Goal: Obtain resource: Obtain resource

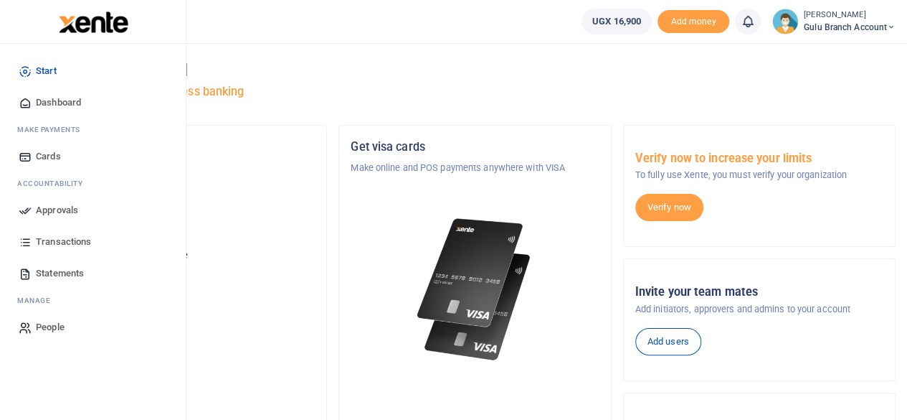
click at [50, 70] on span "Start" at bounding box center [46, 71] width 21 height 14
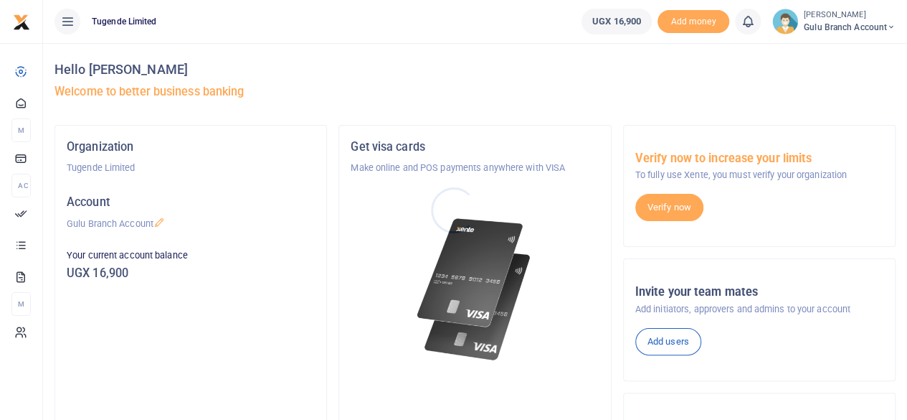
click at [22, 74] on div at bounding box center [453, 210] width 907 height 420
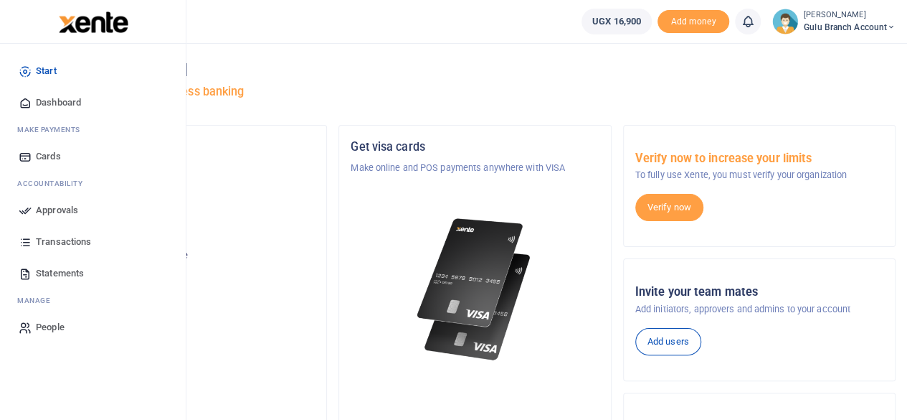
click at [57, 101] on span "Dashboard" at bounding box center [58, 102] width 45 height 14
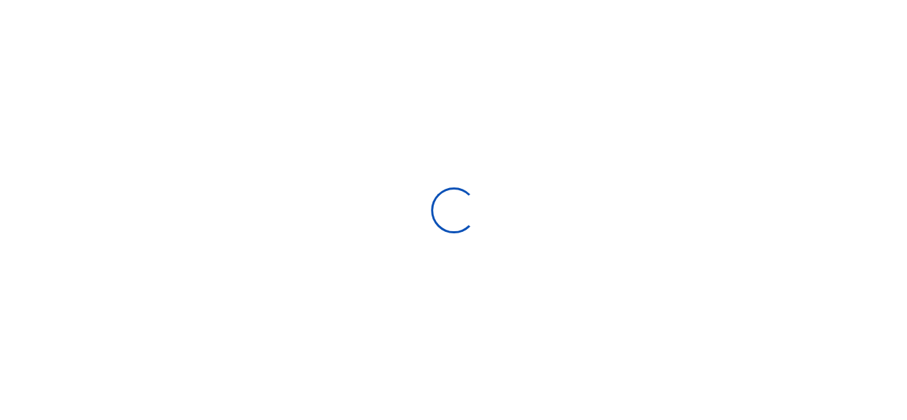
scroll to position [213, 166]
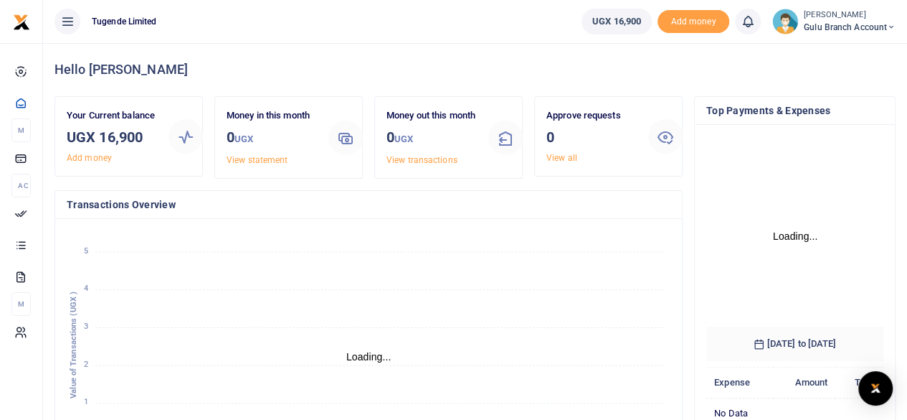
click at [890, 28] on icon at bounding box center [891, 27] width 9 height 10
click at [326, 24] on ul "Tugende Limited" at bounding box center [306, 21] width 527 height 43
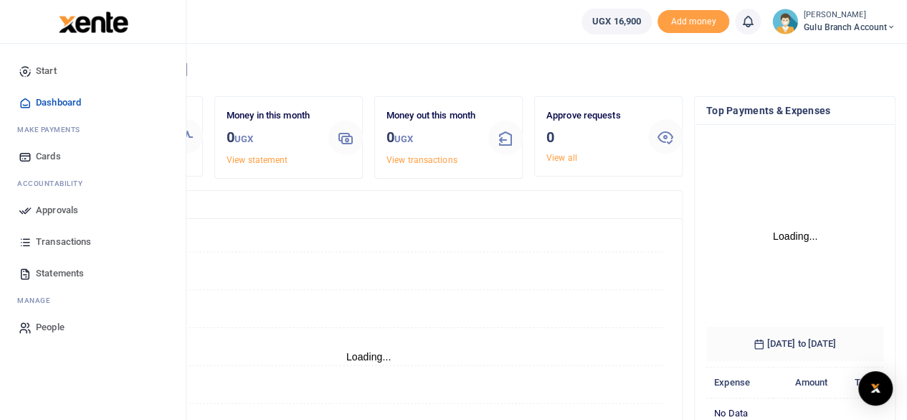
click at [65, 275] on span "Statements" at bounding box center [60, 273] width 48 height 14
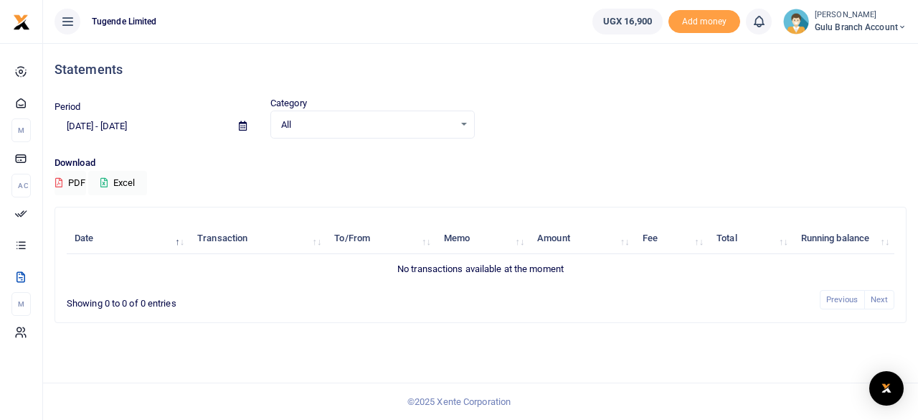
click at [118, 128] on input "07/22/2025 - 08/20/2025" at bounding box center [141, 126] width 173 height 24
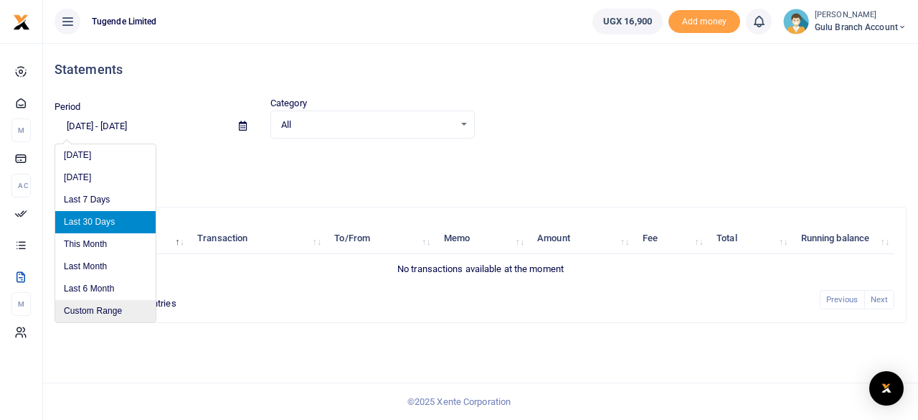
click at [98, 312] on li "Custom Range" at bounding box center [105, 311] width 100 height 22
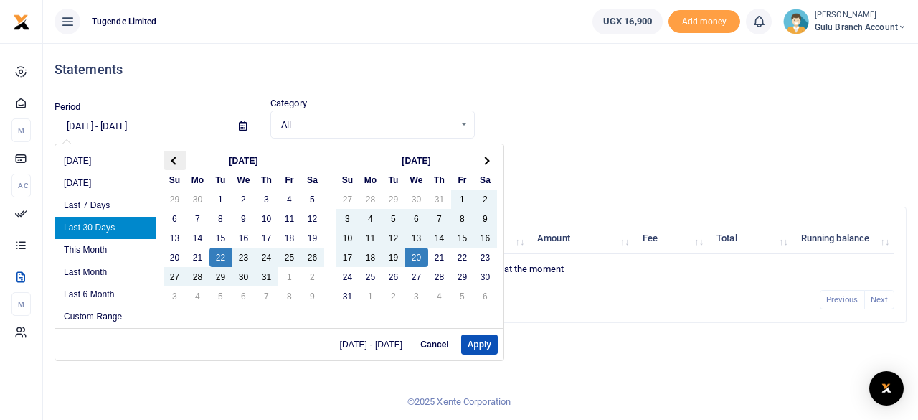
click at [176, 161] on span at bounding box center [175, 160] width 8 height 8
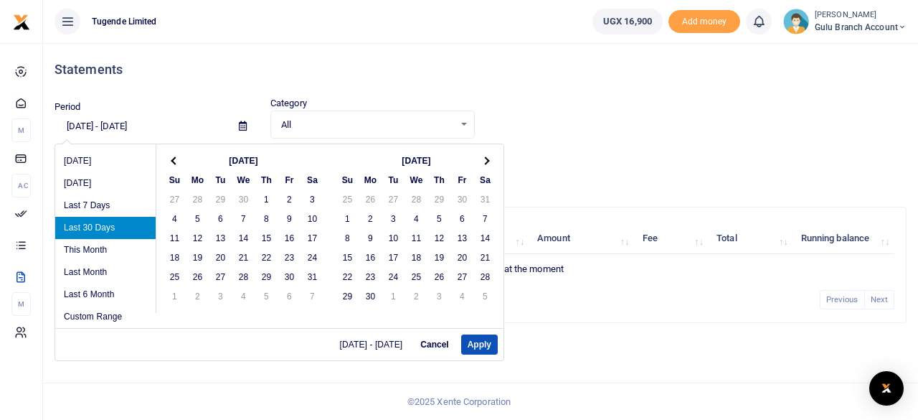
click at [171, 161] on th at bounding box center [175, 160] width 23 height 19
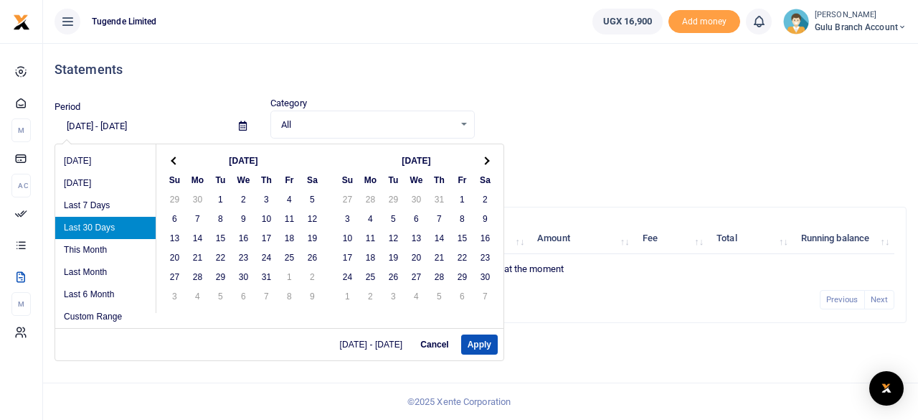
click at [171, 161] on th at bounding box center [175, 160] width 23 height 19
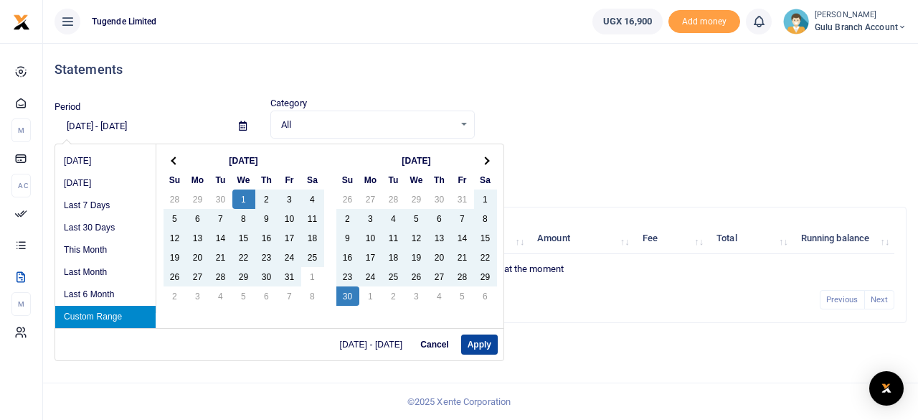
click at [476, 345] on button "Apply" at bounding box center [479, 344] width 37 height 20
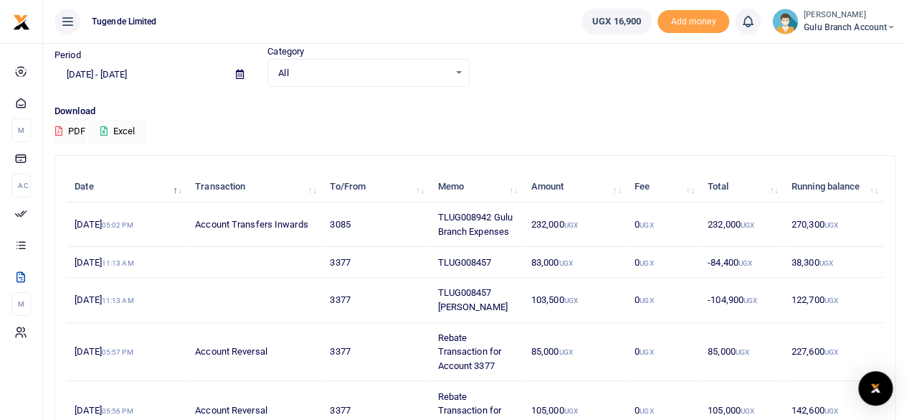
scroll to position [47, 0]
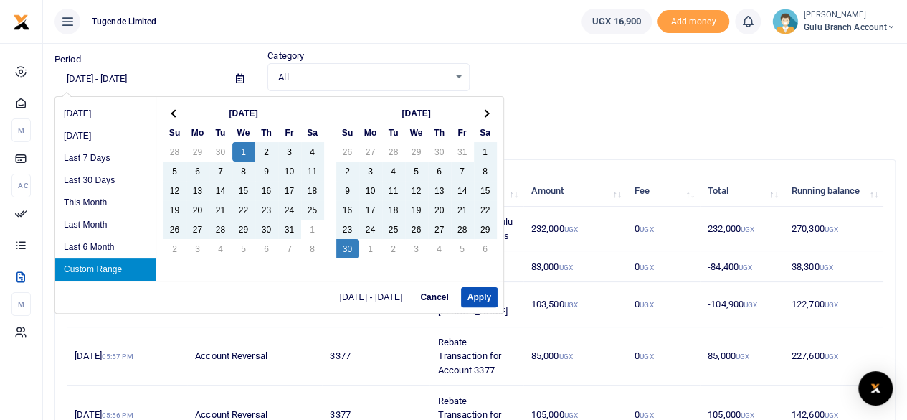
click at [110, 80] on input "05/01/2024 - 06/30/2024" at bounding box center [140, 79] width 170 height 24
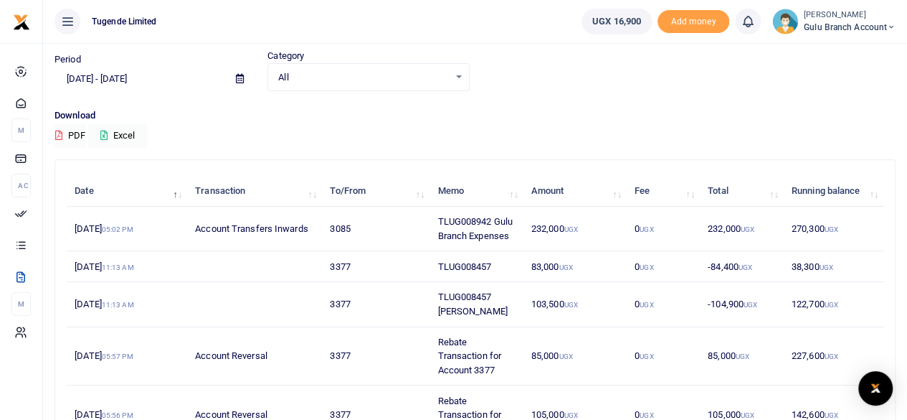
click at [668, 133] on div "Download PDF Excel" at bounding box center [475, 127] width 841 height 39
click at [103, 79] on input "05/01/2024 - 06/30/2024" at bounding box center [140, 79] width 170 height 24
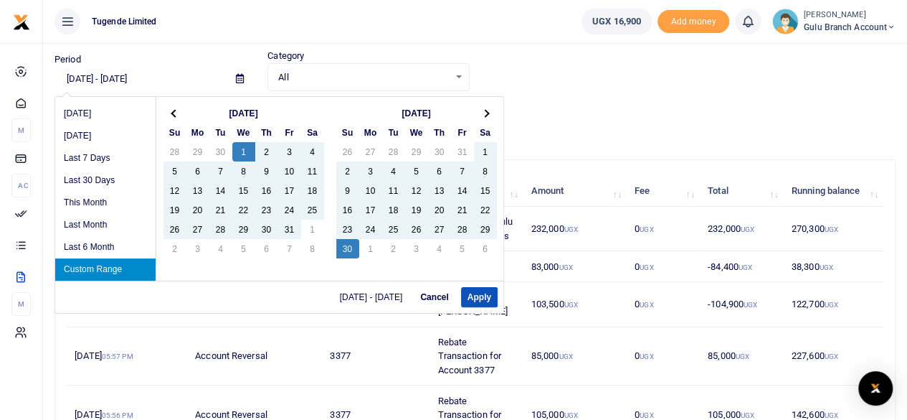
click at [103, 79] on input "05/01/2024 - 06/30/2024" at bounding box center [140, 79] width 170 height 24
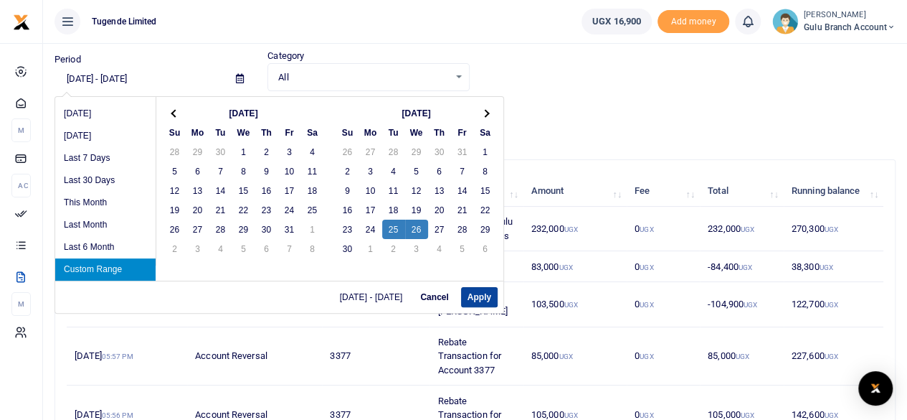
click at [483, 300] on button "Apply" at bounding box center [479, 297] width 37 height 20
type input "06/25/2024 - 06/26/2024"
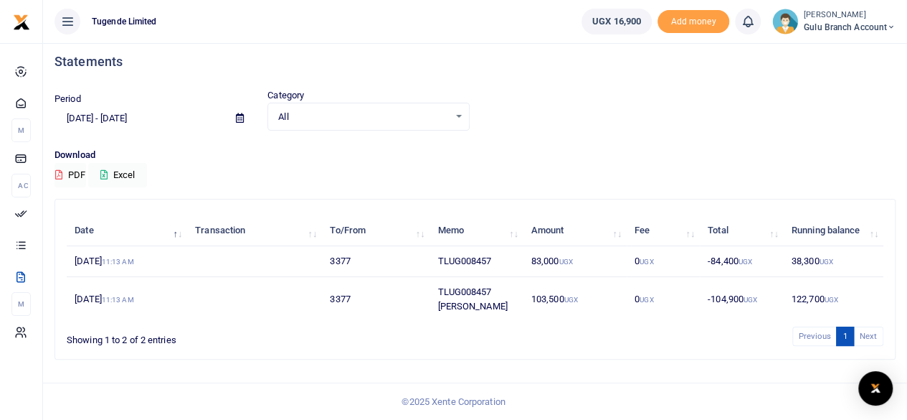
scroll to position [6, 0]
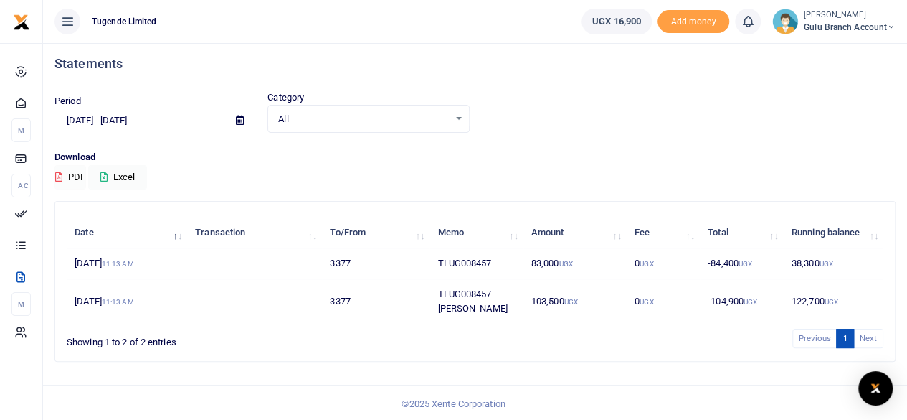
click at [75, 178] on button "PDF" at bounding box center [71, 177] width 32 height 24
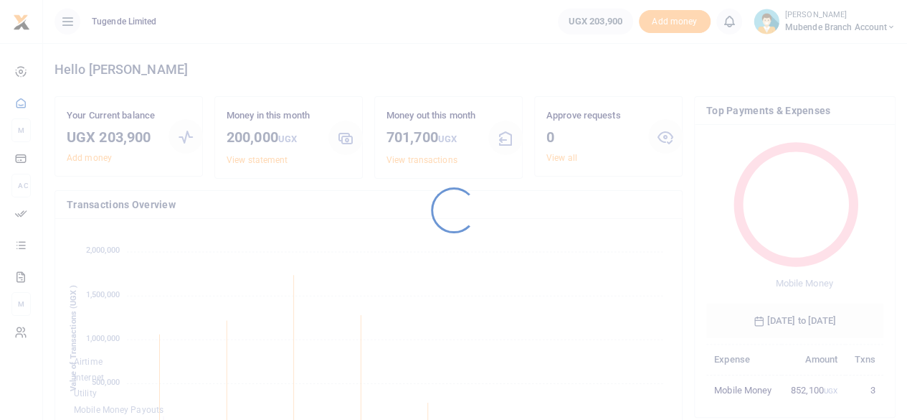
scroll to position [190, 166]
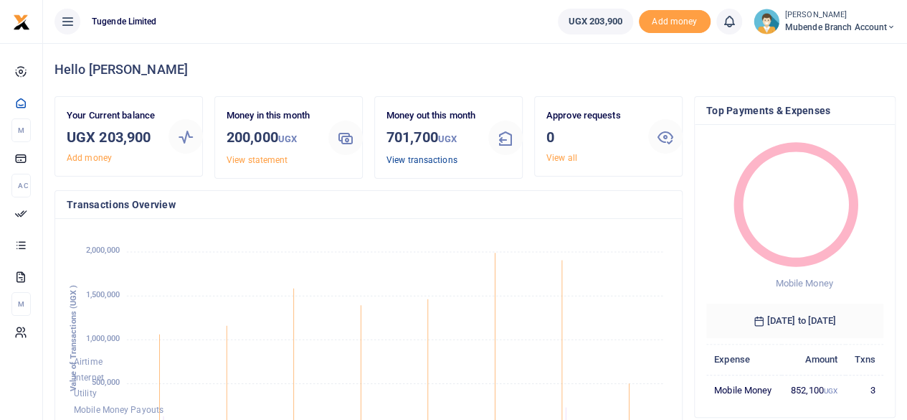
click at [414, 165] on link "View transactions" at bounding box center [422, 160] width 71 height 10
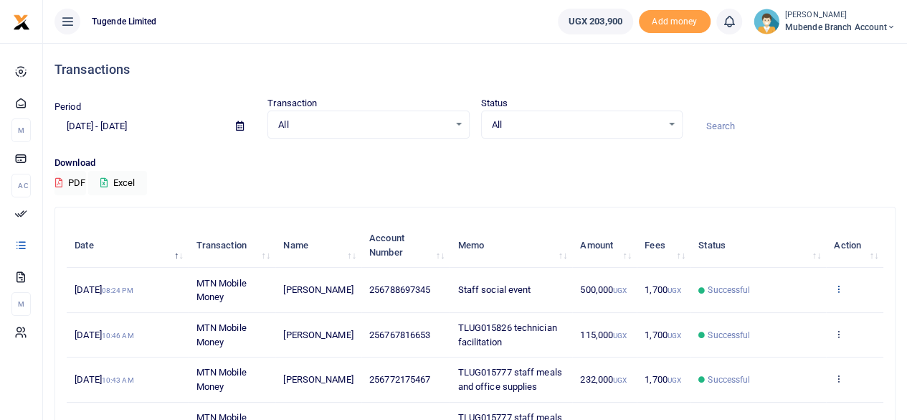
click at [841, 287] on icon at bounding box center [838, 288] width 9 height 10
click at [780, 312] on link "View details" at bounding box center [786, 313] width 113 height 20
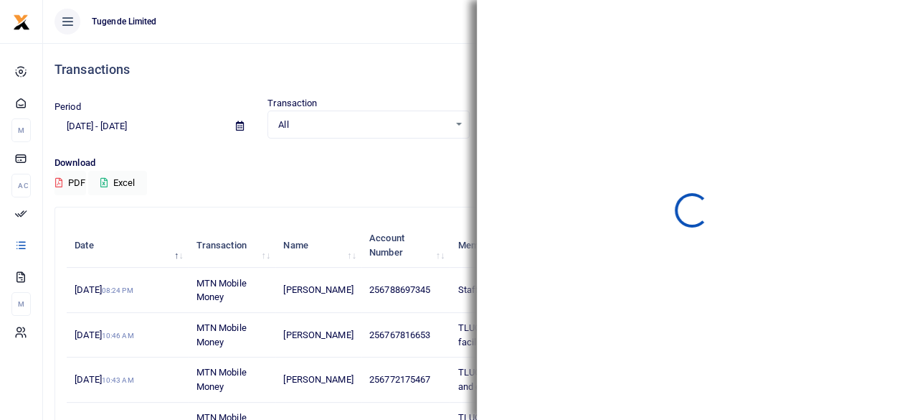
click at [780, 313] on td "Successful" at bounding box center [759, 335] width 136 height 44
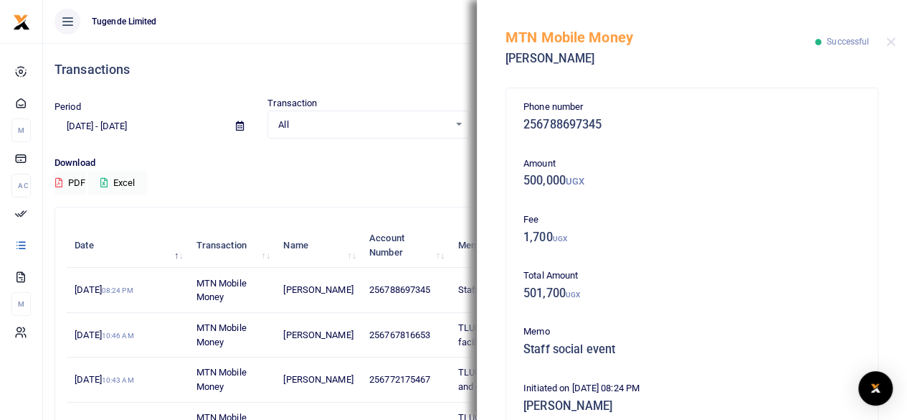
click at [389, 67] on h4 "Transactions" at bounding box center [475, 70] width 841 height 16
click at [893, 47] on div "MTN Mobile Money Brendah Nyineneema Successful" at bounding box center [692, 40] width 430 height 80
click at [894, 41] on button "Close" at bounding box center [890, 41] width 9 height 9
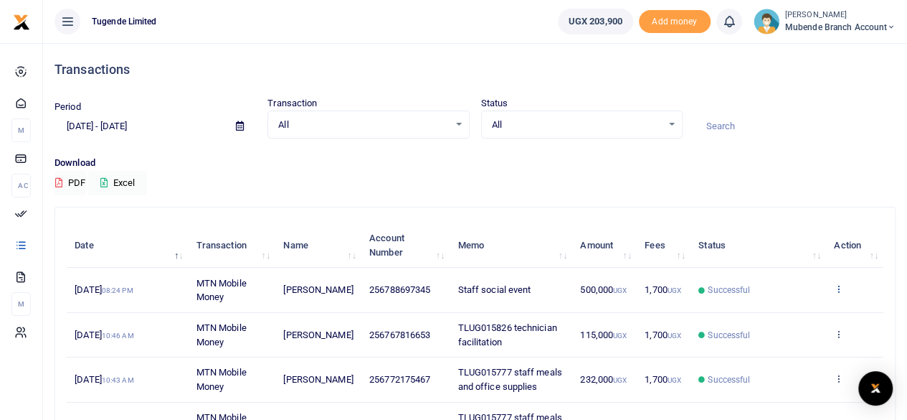
click at [840, 291] on icon at bounding box center [838, 288] width 9 height 10
click at [780, 311] on link "View details" at bounding box center [786, 313] width 113 height 20
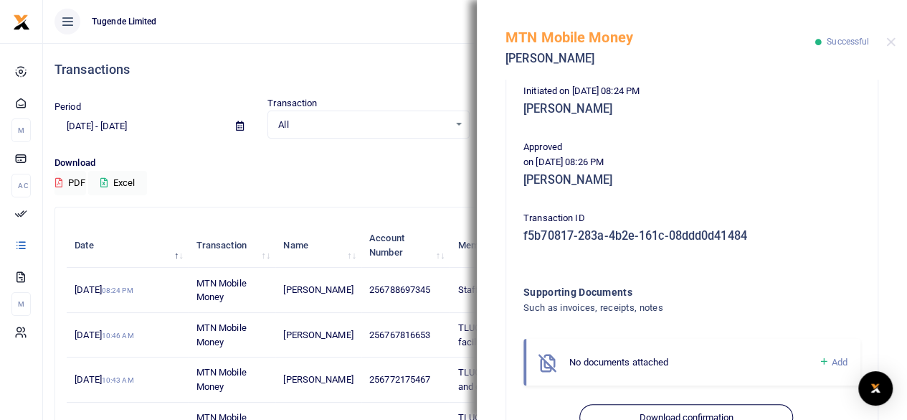
scroll to position [291, 0]
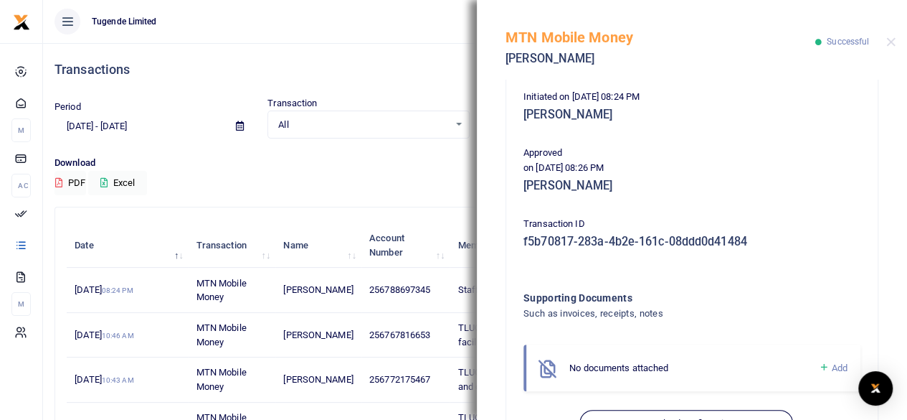
click at [350, 67] on h4 "Transactions" at bounding box center [475, 70] width 841 height 16
click at [900, 44] on div "MTN Mobile Money Brendah Nyineneema Successful" at bounding box center [692, 40] width 430 height 80
click at [894, 46] on button "Close" at bounding box center [890, 41] width 9 height 9
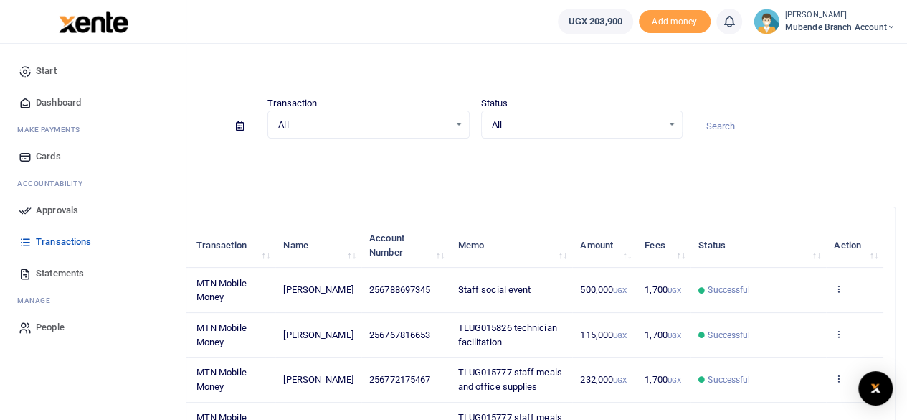
click at [55, 102] on span "Dashboard" at bounding box center [58, 102] width 45 height 14
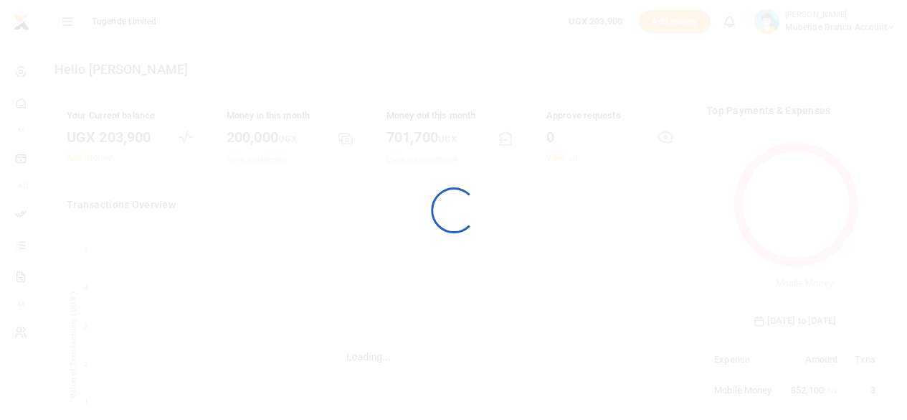
scroll to position [190, 166]
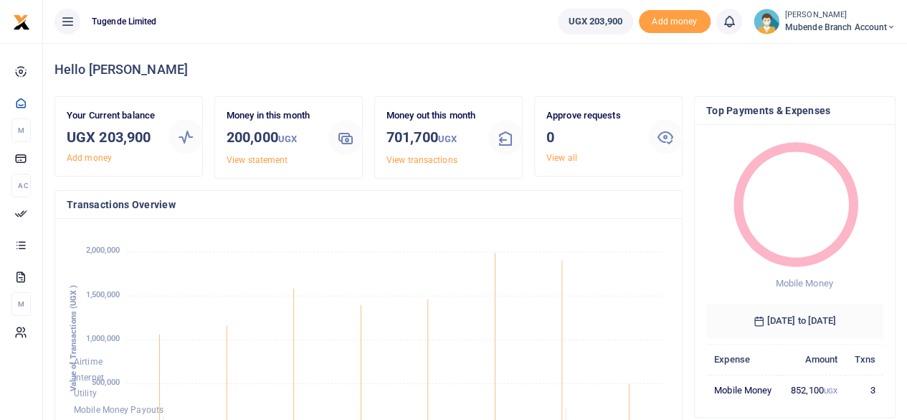
click at [889, 28] on icon at bounding box center [891, 27] width 9 height 10
click at [834, 52] on link "Switch accounts" at bounding box center [839, 52] width 113 height 20
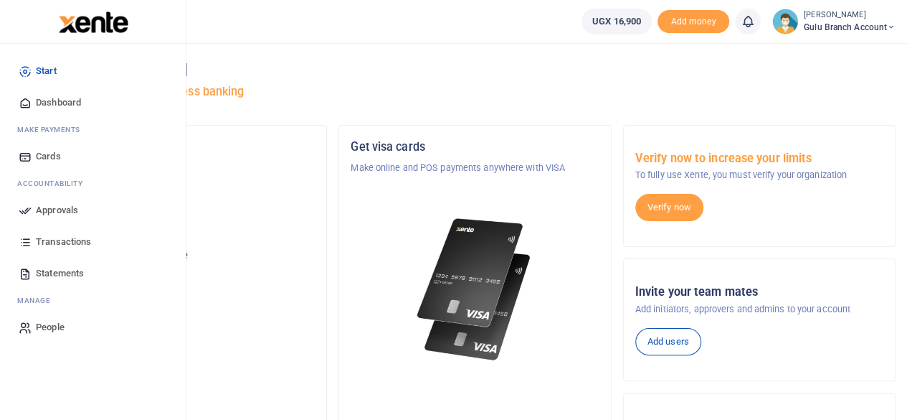
click at [59, 102] on span "Dashboard" at bounding box center [58, 102] width 45 height 14
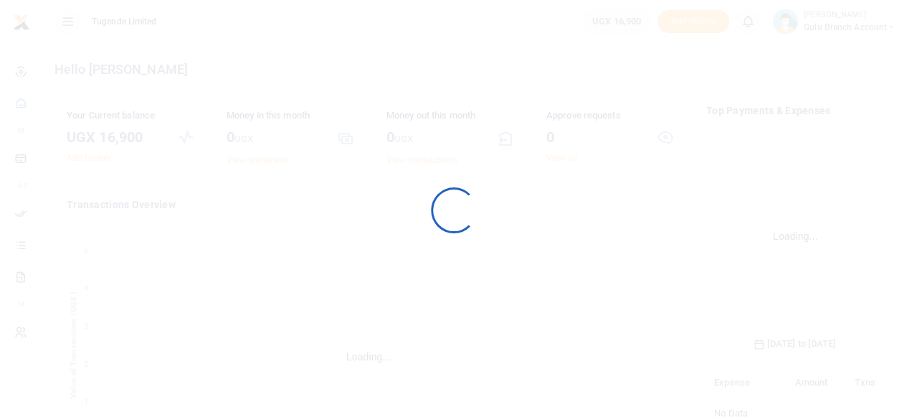
scroll to position [213, 166]
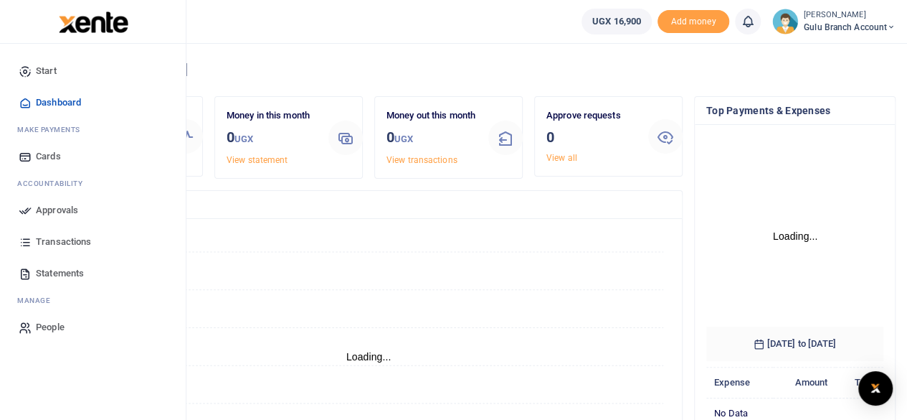
click at [75, 242] on span "Transactions" at bounding box center [63, 242] width 55 height 14
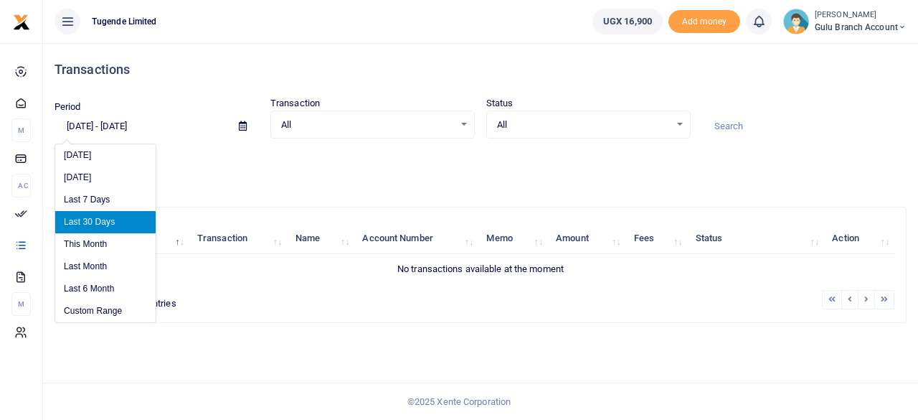
click at [95, 128] on input "07/22/2025 - 08/20/2025" at bounding box center [141, 126] width 173 height 24
click at [102, 311] on li "Custom Range" at bounding box center [105, 311] width 100 height 22
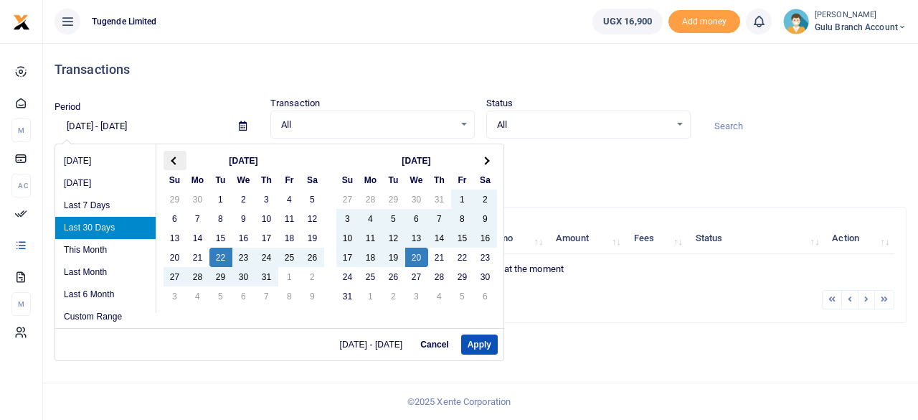
click at [174, 161] on span at bounding box center [175, 160] width 8 height 8
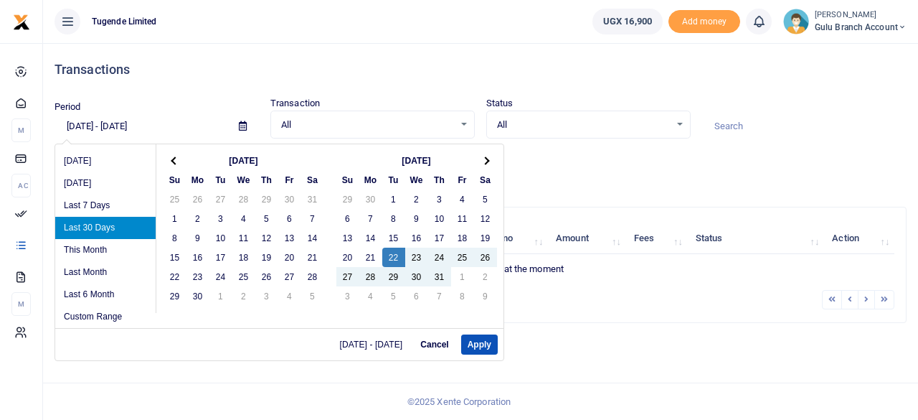
click at [172, 161] on span at bounding box center [175, 160] width 8 height 8
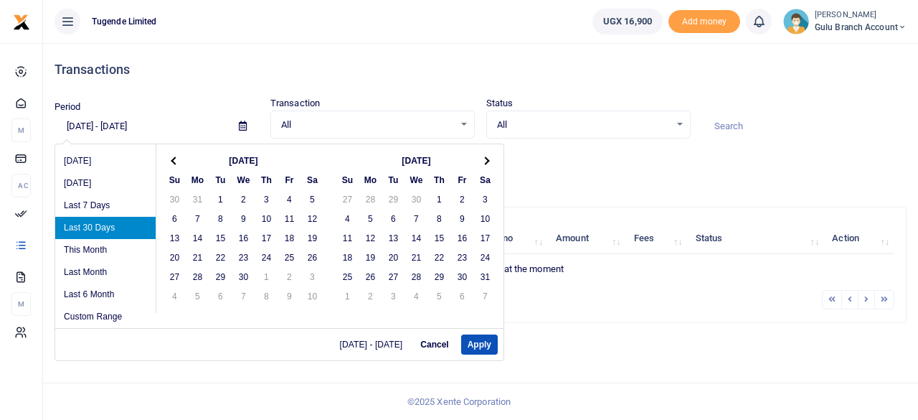
click at [172, 161] on span at bounding box center [175, 160] width 8 height 8
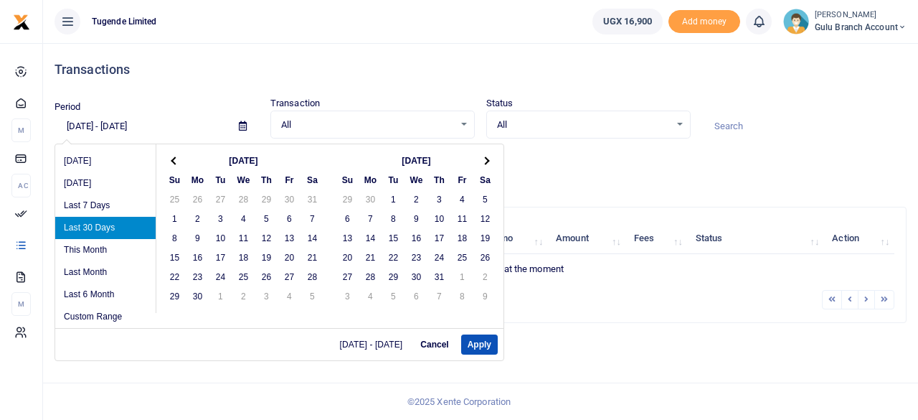
click at [172, 161] on span at bounding box center [175, 160] width 8 height 8
click at [491, 163] on th at bounding box center [485, 160] width 23 height 19
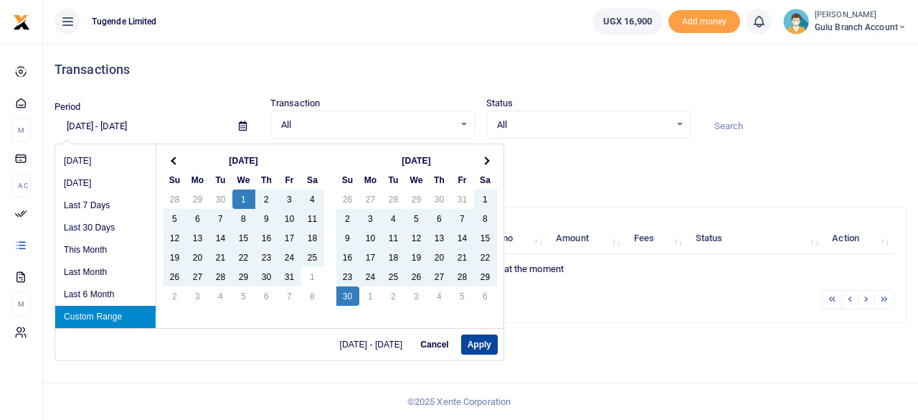
click at [473, 341] on button "Apply" at bounding box center [479, 344] width 37 height 20
type input "05/01/2024 - 06/30/2024"
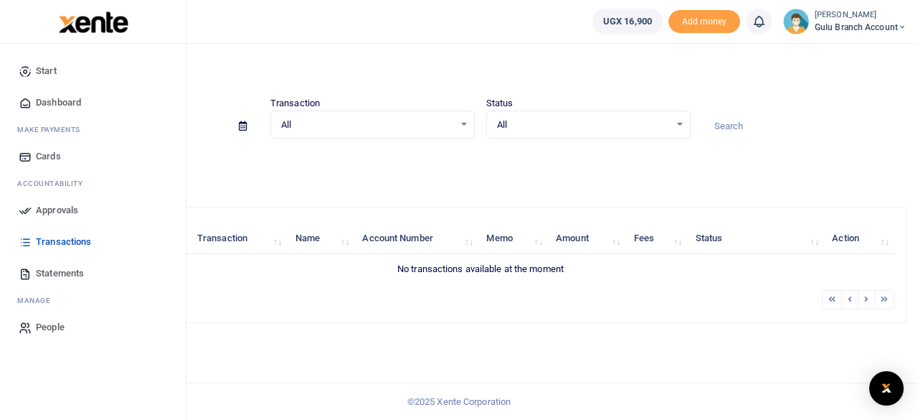
click at [72, 275] on span "Statements" at bounding box center [60, 273] width 48 height 14
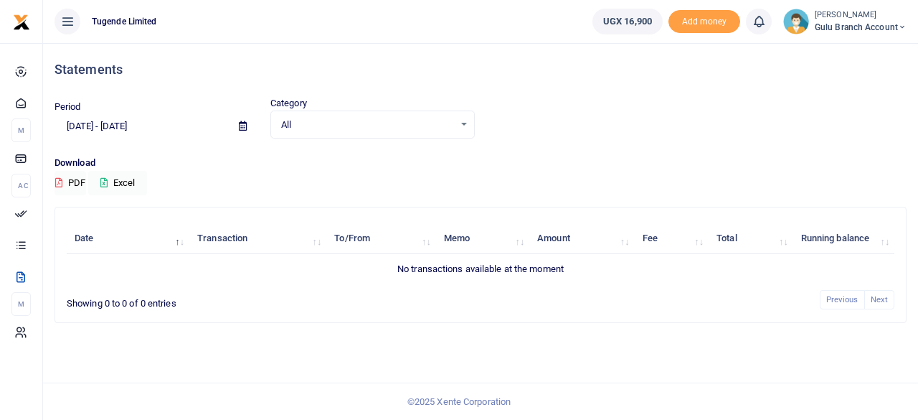
click at [99, 128] on input "[DATE] - [DATE]" at bounding box center [141, 126] width 173 height 24
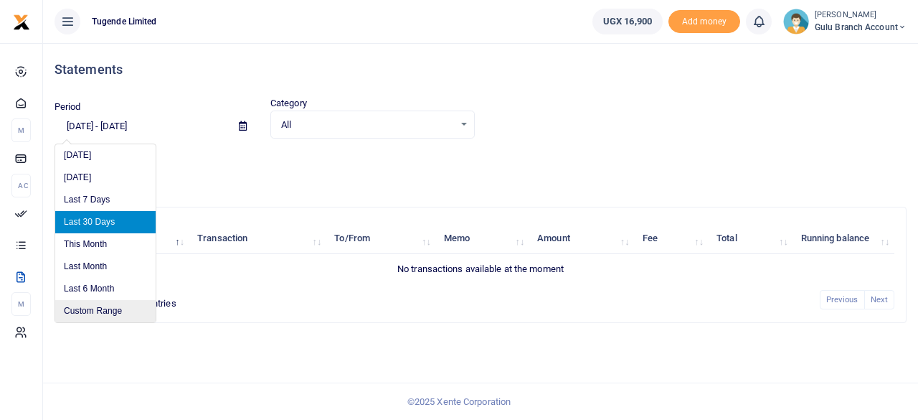
click at [95, 308] on li "Custom Range" at bounding box center [105, 311] width 100 height 22
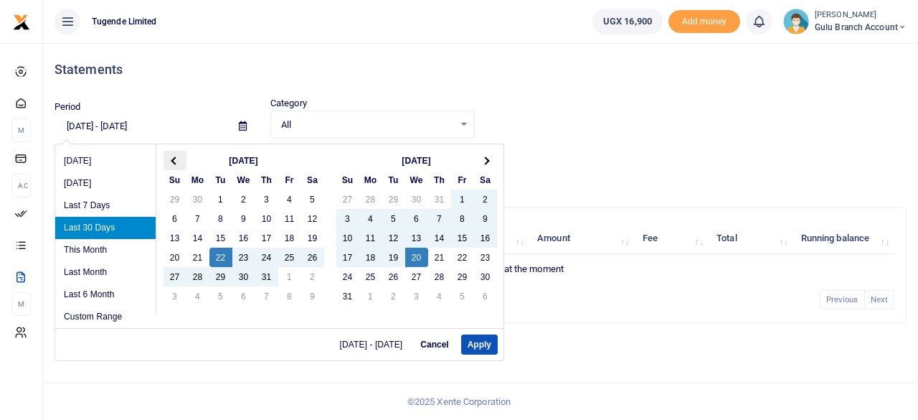
click at [174, 161] on span at bounding box center [175, 160] width 8 height 8
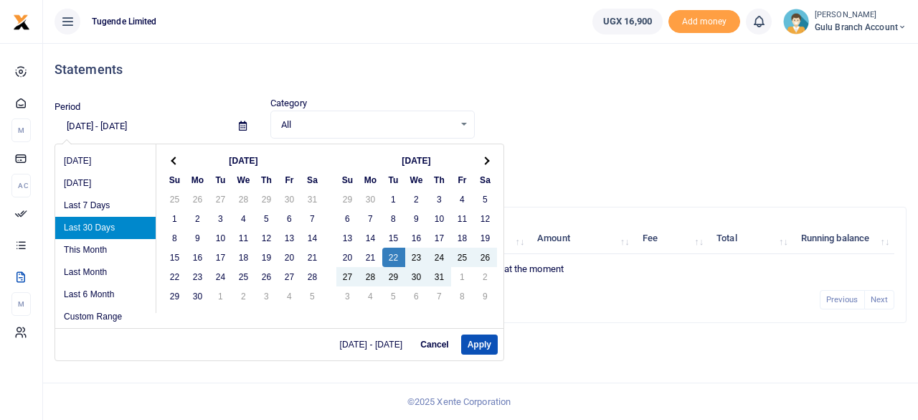
click at [174, 161] on span at bounding box center [175, 160] width 8 height 8
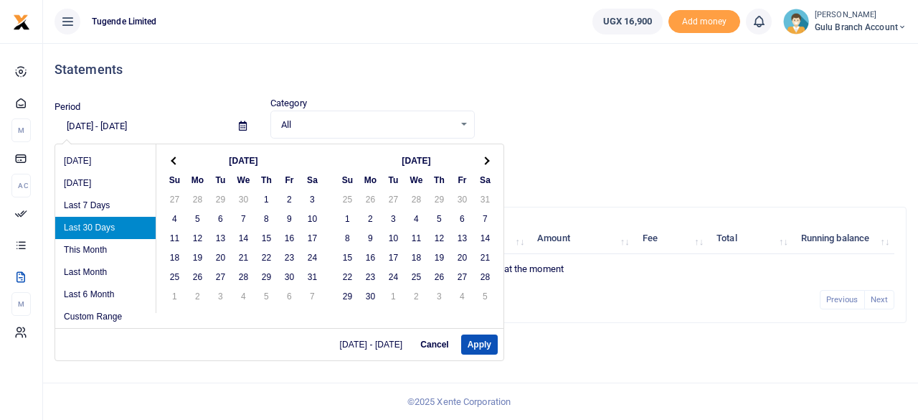
click at [174, 161] on span at bounding box center [175, 160] width 8 height 8
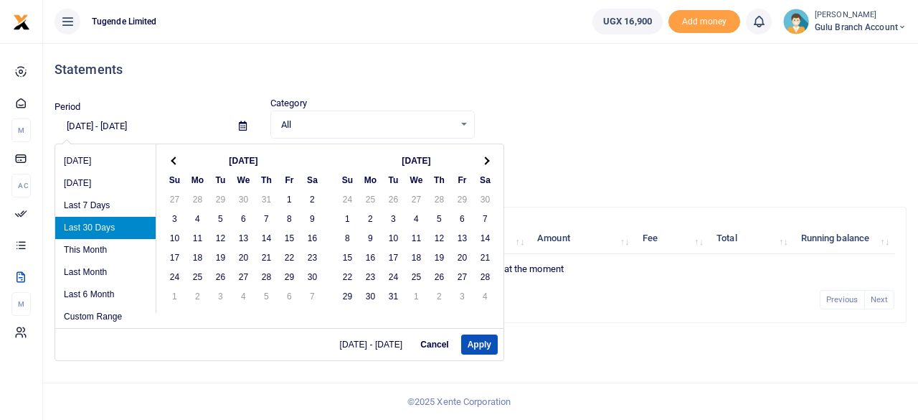
click at [174, 161] on span at bounding box center [175, 160] width 8 height 8
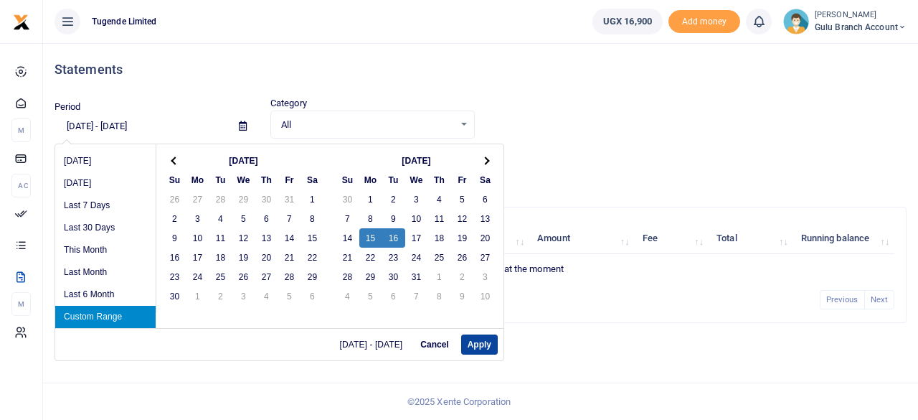
click at [474, 344] on button "Apply" at bounding box center [479, 344] width 37 height 20
type input "[DATE] - [DATE]"
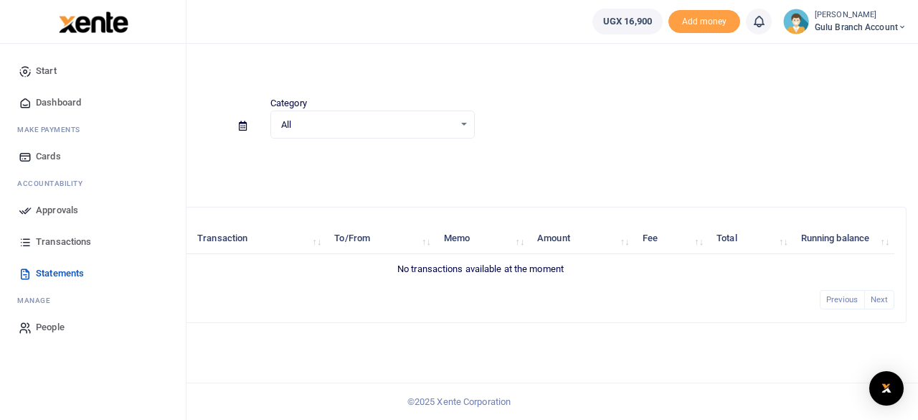
click at [63, 212] on span "Approvals" at bounding box center [57, 210] width 42 height 14
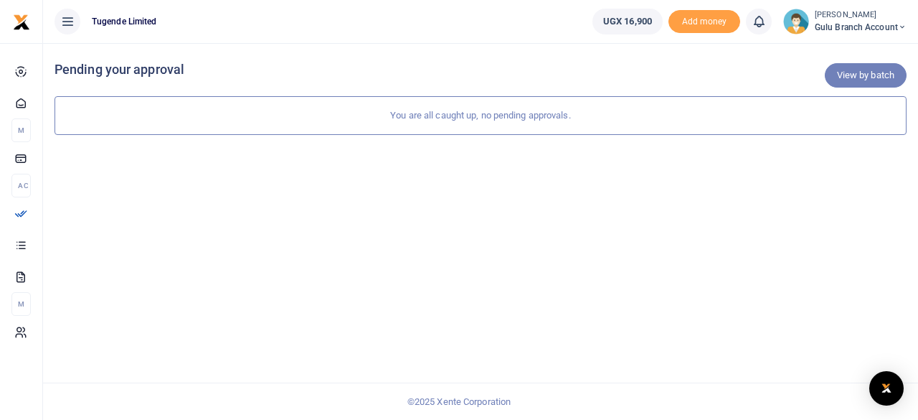
click at [865, 84] on link "View by batch" at bounding box center [866, 75] width 82 height 24
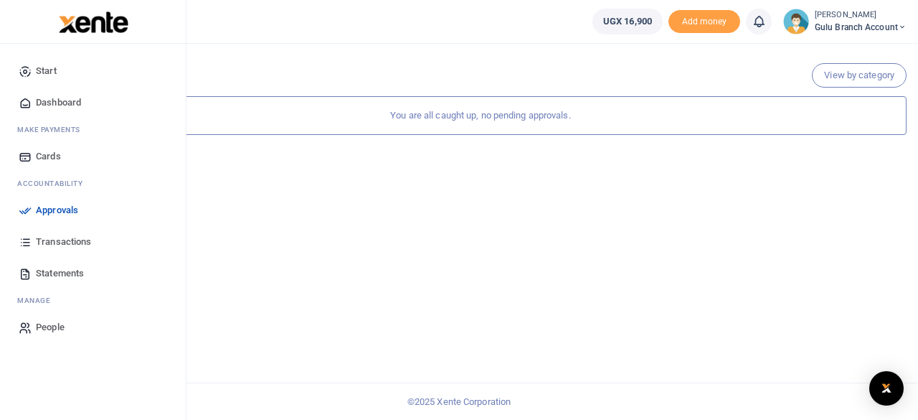
click at [52, 278] on span "Statements" at bounding box center [60, 273] width 48 height 14
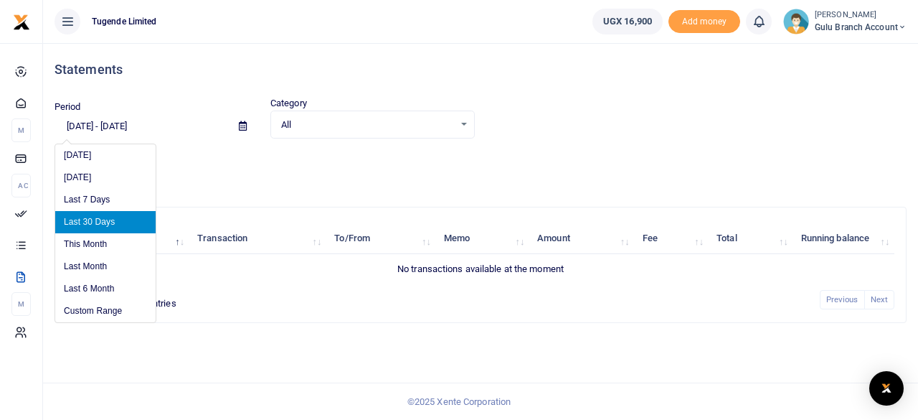
click at [99, 133] on input "[DATE] - [DATE]" at bounding box center [141, 126] width 173 height 24
click at [92, 306] on li "Custom Range" at bounding box center [105, 311] width 100 height 22
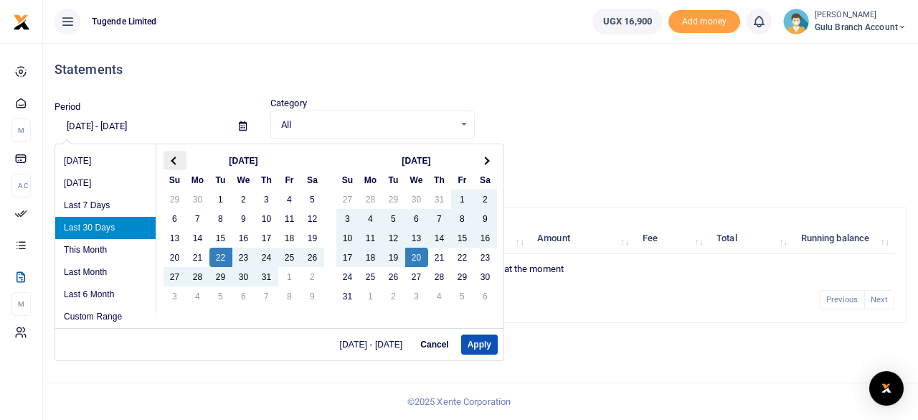
click at [168, 162] on th at bounding box center [175, 160] width 23 height 19
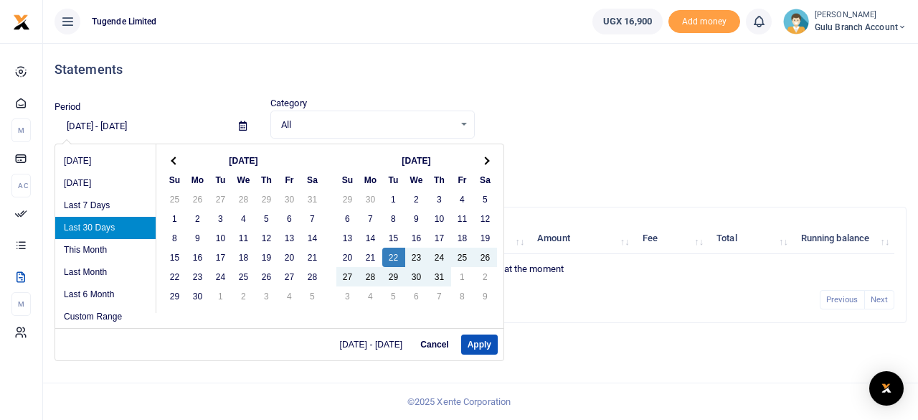
click at [168, 162] on th at bounding box center [175, 160] width 23 height 19
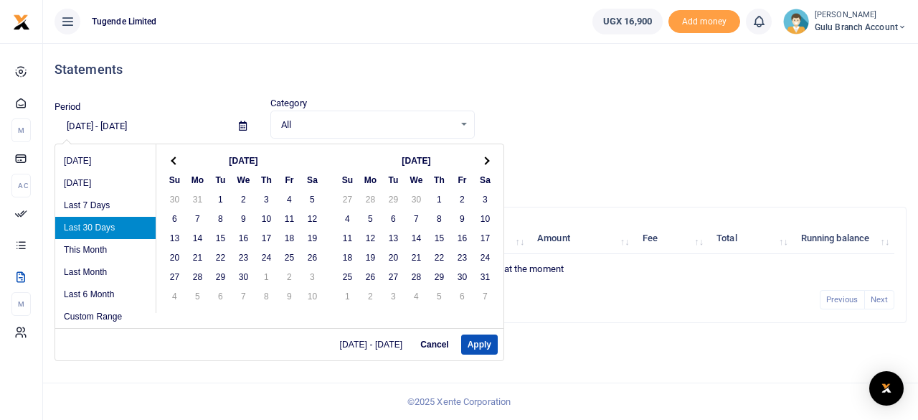
click at [168, 162] on th at bounding box center [175, 160] width 23 height 19
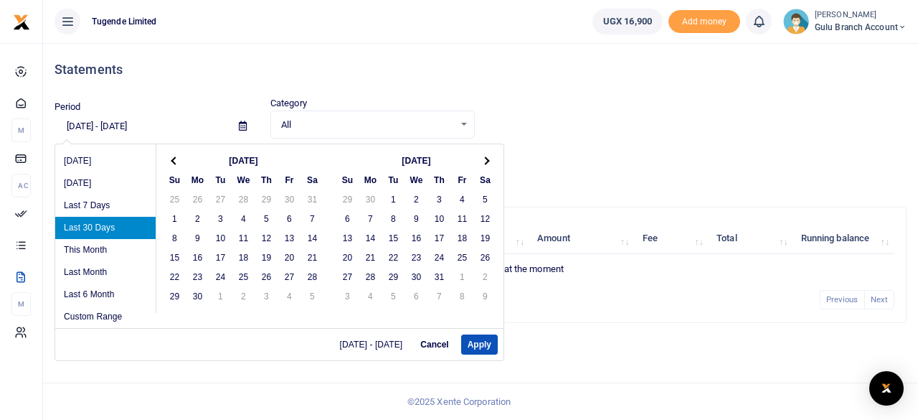
click at [168, 162] on th at bounding box center [175, 160] width 23 height 19
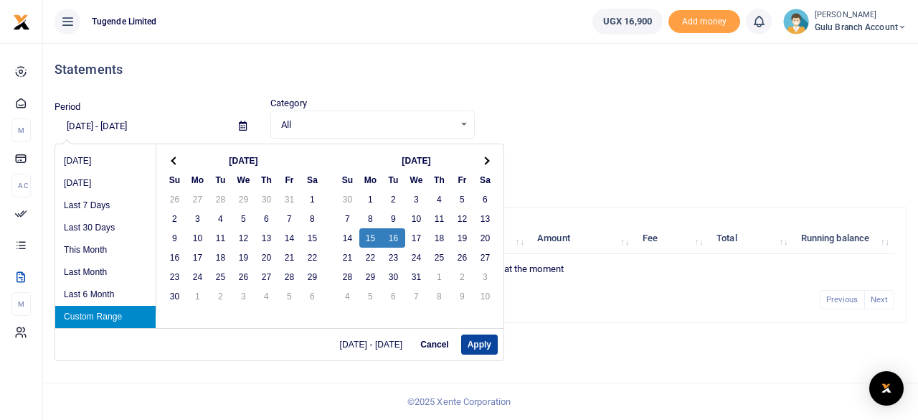
click at [481, 350] on button "Apply" at bounding box center [479, 344] width 37 height 20
type input "07/15/2024 - 07/16/2024"
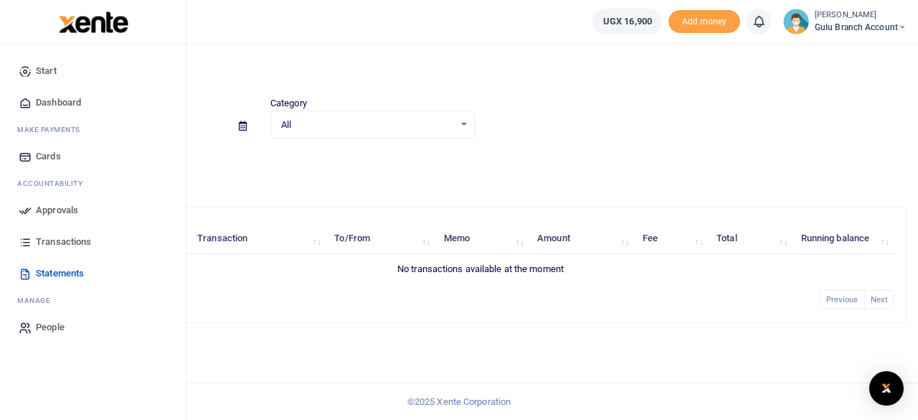
click at [60, 275] on span "Statements" at bounding box center [60, 273] width 48 height 14
click at [67, 239] on span "Transactions" at bounding box center [63, 242] width 55 height 14
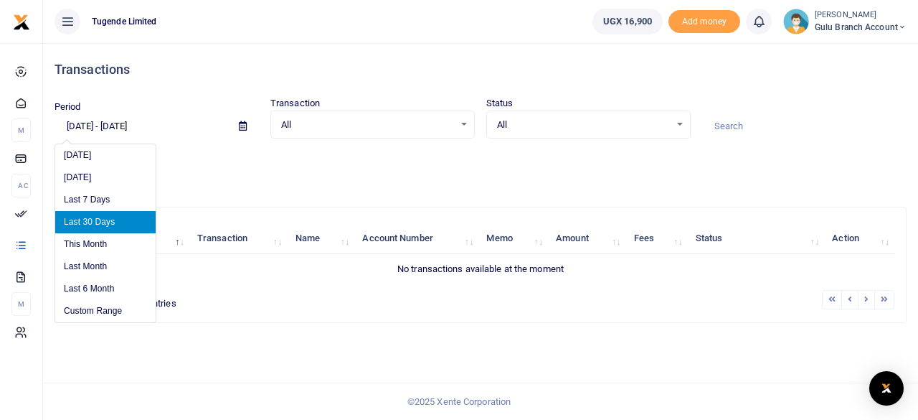
click at [105, 128] on input "[DATE] - [DATE]" at bounding box center [141, 126] width 173 height 24
click at [88, 309] on li "Custom Range" at bounding box center [105, 311] width 100 height 22
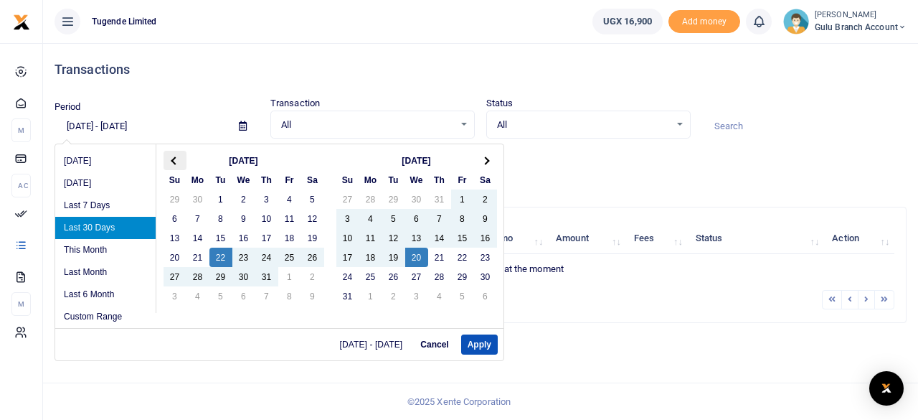
click at [165, 156] on th at bounding box center [175, 160] width 23 height 19
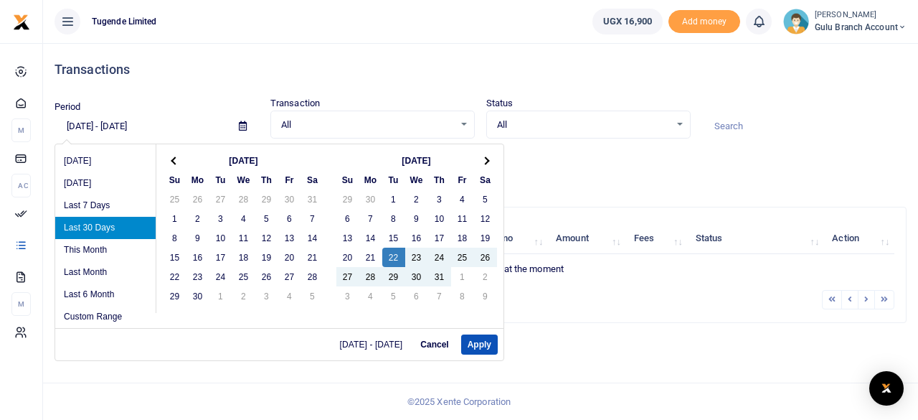
click at [165, 156] on th at bounding box center [175, 160] width 23 height 19
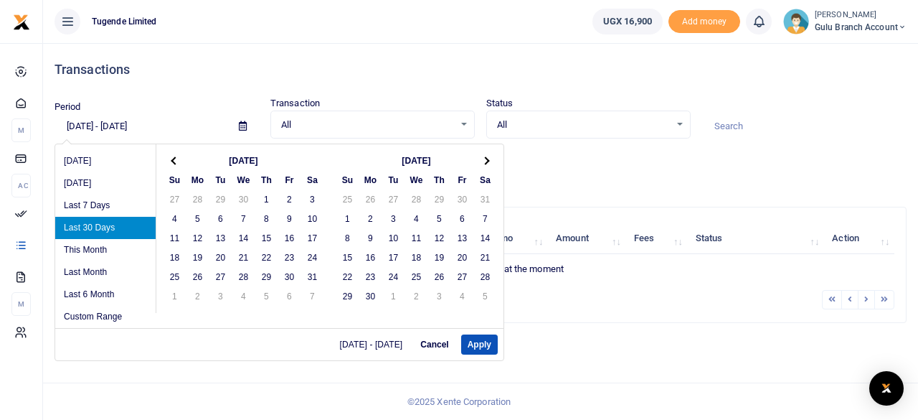
click at [165, 156] on th at bounding box center [175, 160] width 23 height 19
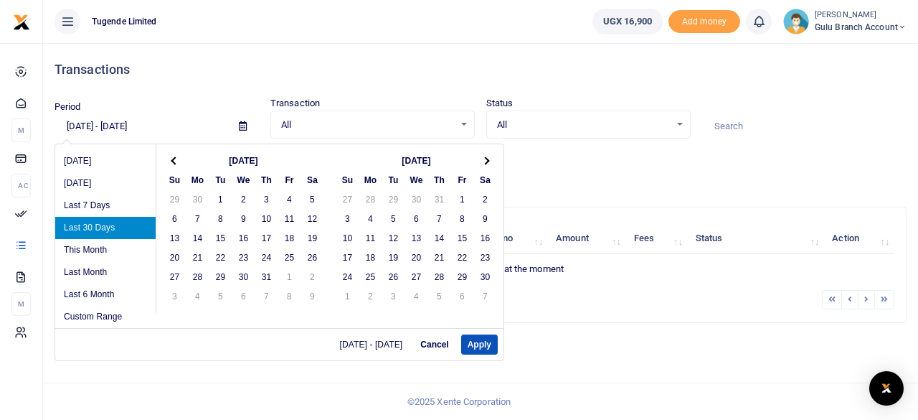
click at [165, 156] on th at bounding box center [175, 160] width 23 height 19
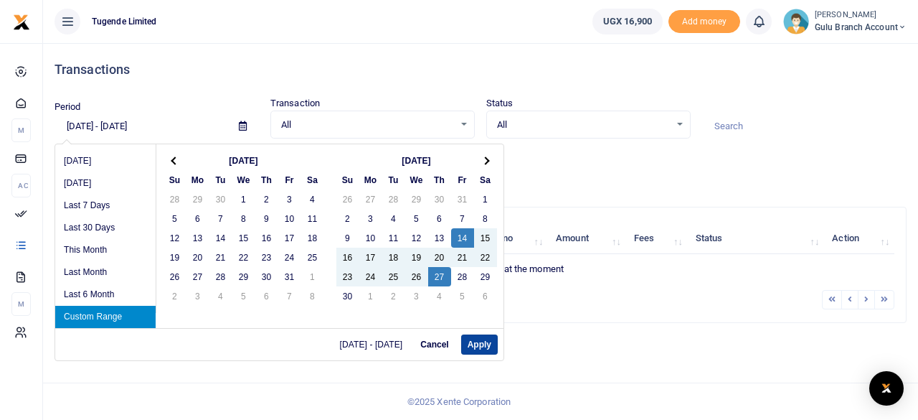
click at [478, 344] on button "Apply" at bounding box center [479, 344] width 37 height 20
type input "06/14/2024 - 06/27/2024"
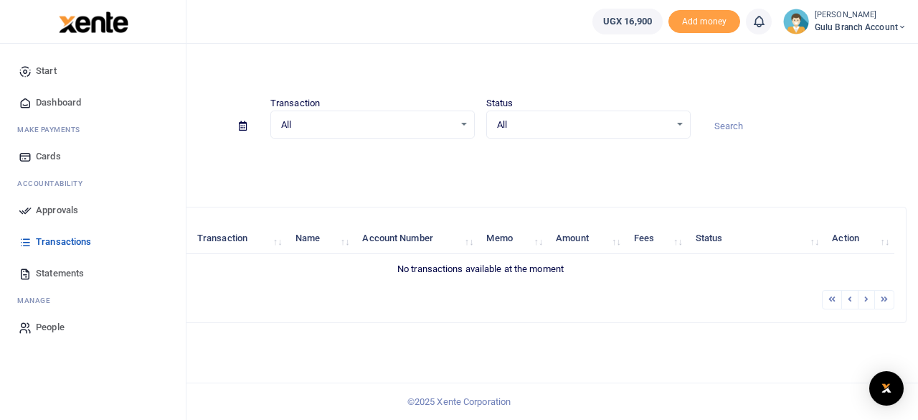
click at [55, 274] on span "Statements" at bounding box center [60, 273] width 48 height 14
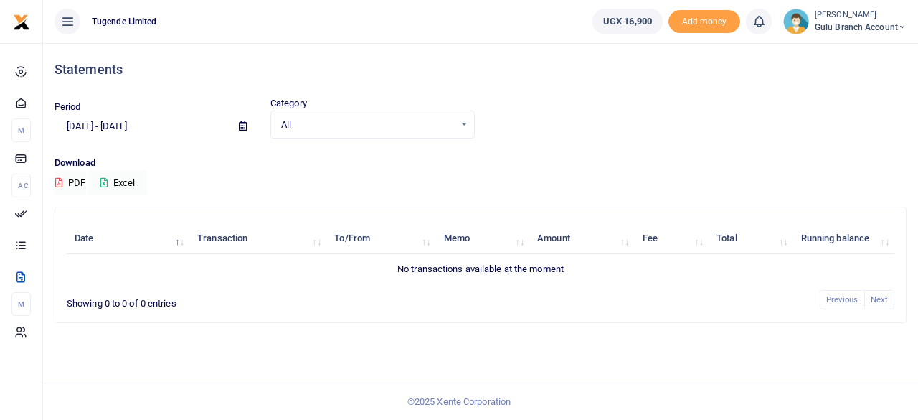
click at [102, 127] on input "[DATE] - [DATE]" at bounding box center [141, 126] width 173 height 24
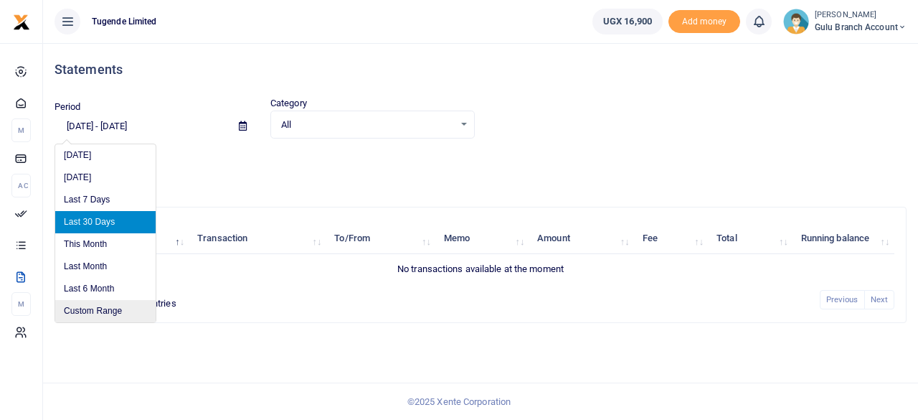
click at [94, 308] on li "Custom Range" at bounding box center [105, 311] width 100 height 22
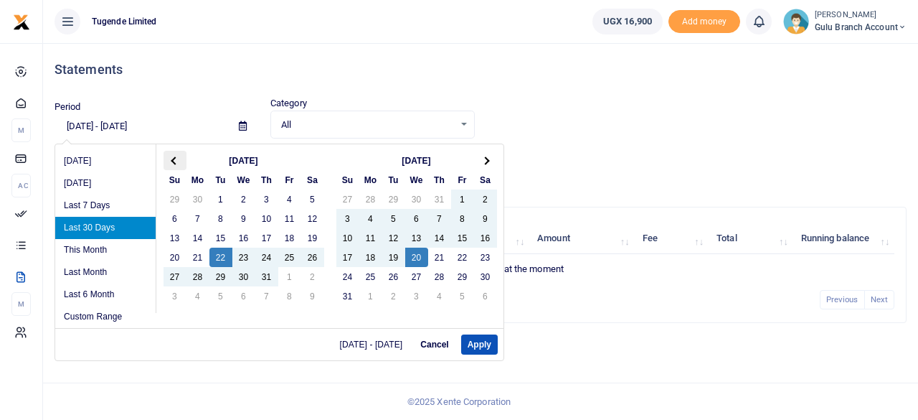
click at [182, 160] on th at bounding box center [175, 160] width 23 height 19
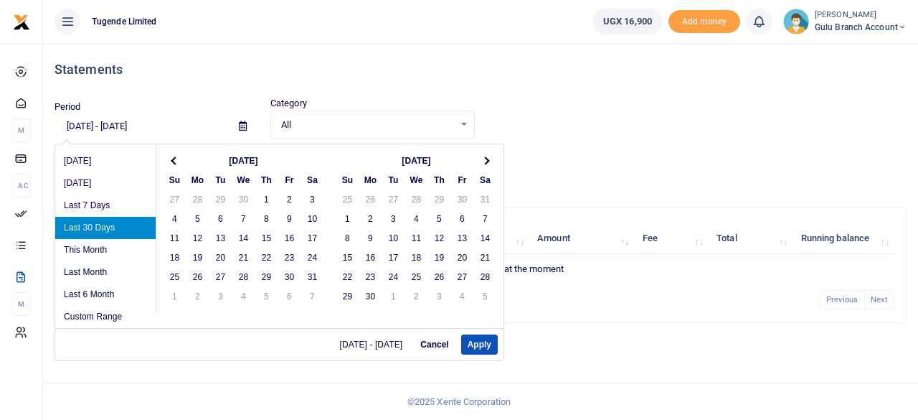
click at [182, 160] on th at bounding box center [175, 160] width 23 height 19
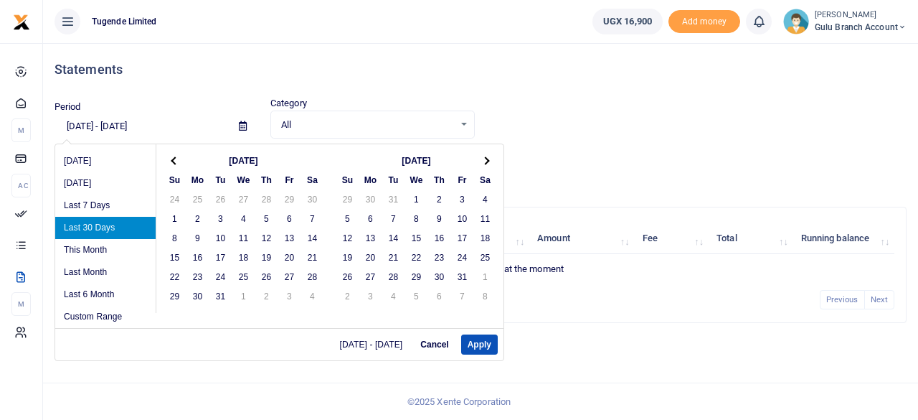
click at [182, 160] on th at bounding box center [175, 160] width 23 height 19
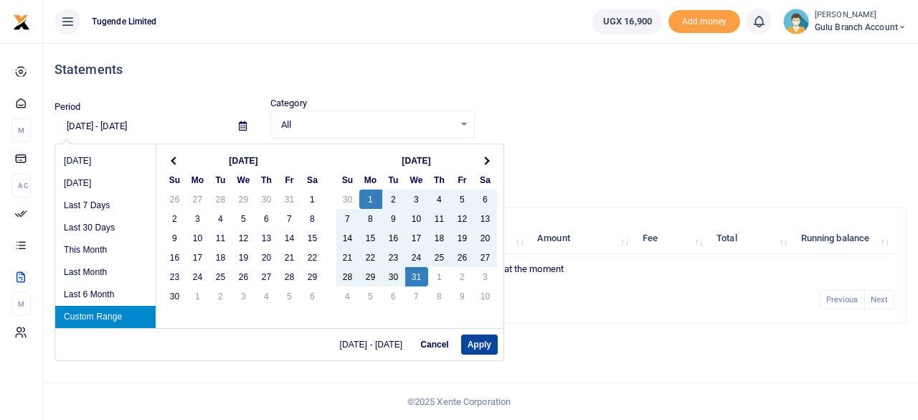
click at [482, 352] on button "Apply" at bounding box center [479, 344] width 37 height 20
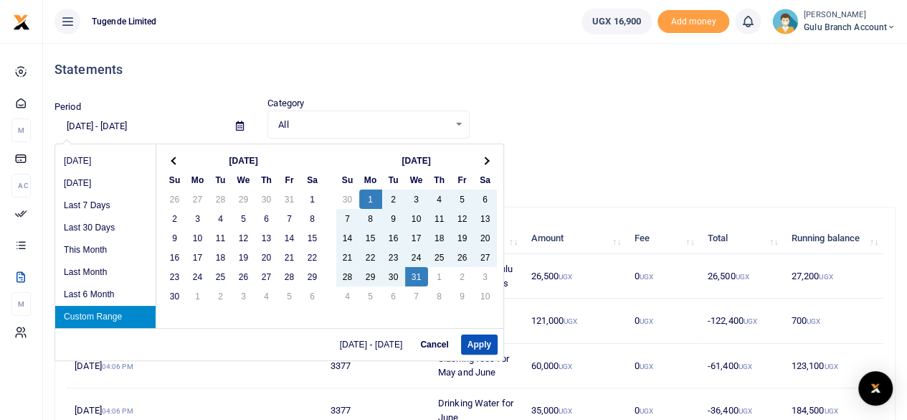
click at [82, 127] on input "[DATE] - [DATE]" at bounding box center [140, 126] width 170 height 24
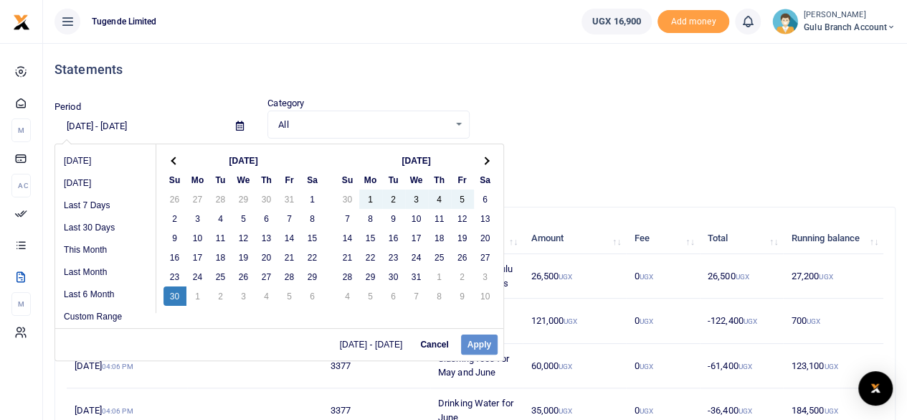
click at [479, 339] on div "[DATE] - [DATE] Cancel Apply" at bounding box center [279, 344] width 448 height 32
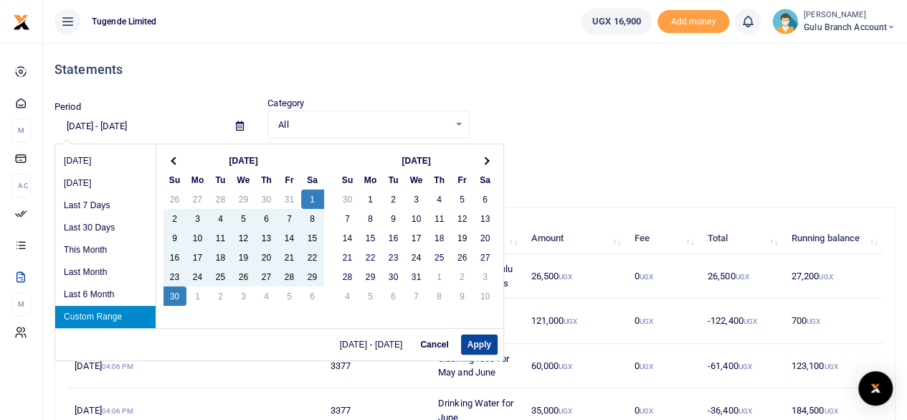
click at [475, 346] on button "Apply" at bounding box center [479, 344] width 37 height 20
type input "[DATE] - [DATE]"
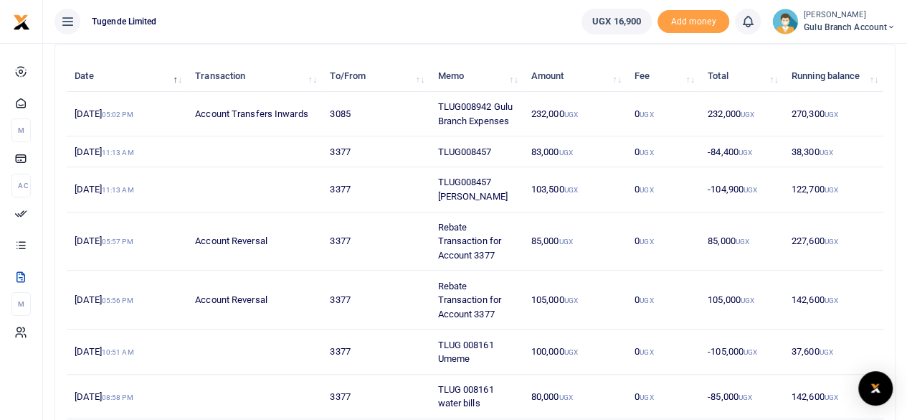
scroll to position [159, 0]
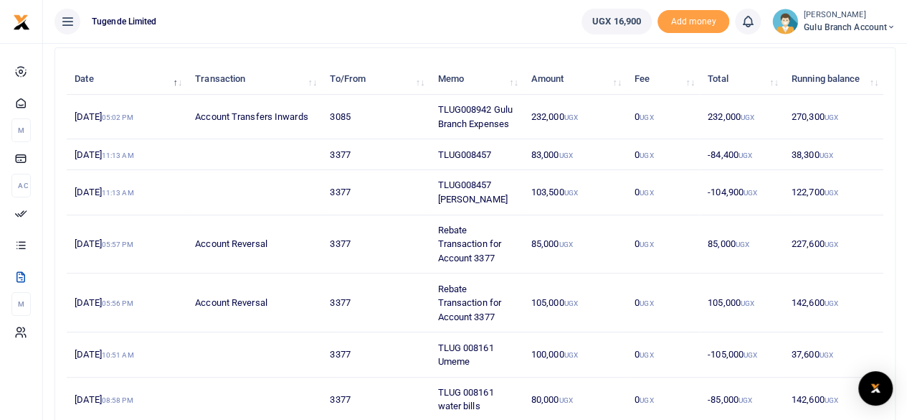
click at [809, 245] on td "227,600 UGX" at bounding box center [834, 244] width 100 height 59
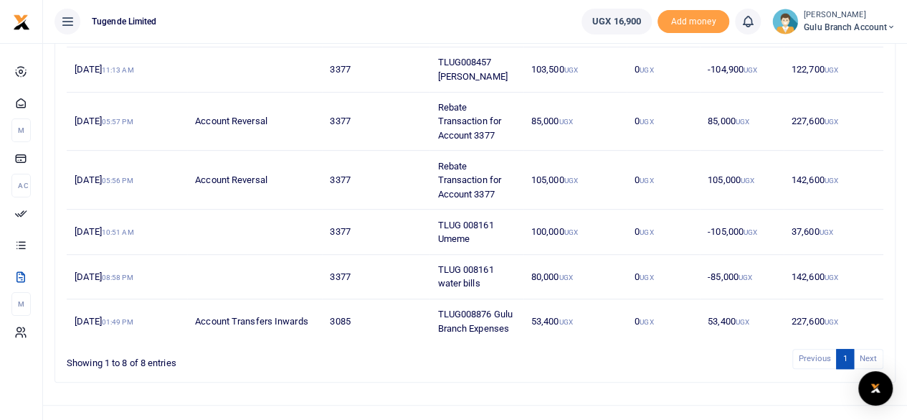
scroll to position [301, 0]
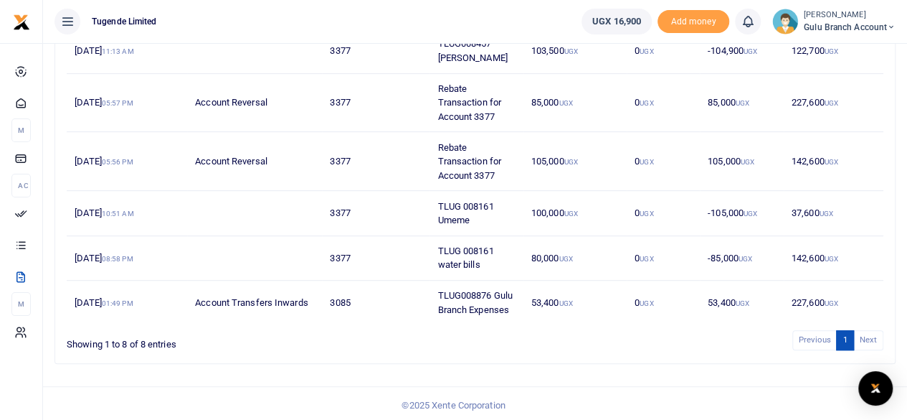
click at [869, 342] on li "Next" at bounding box center [868, 339] width 29 height 19
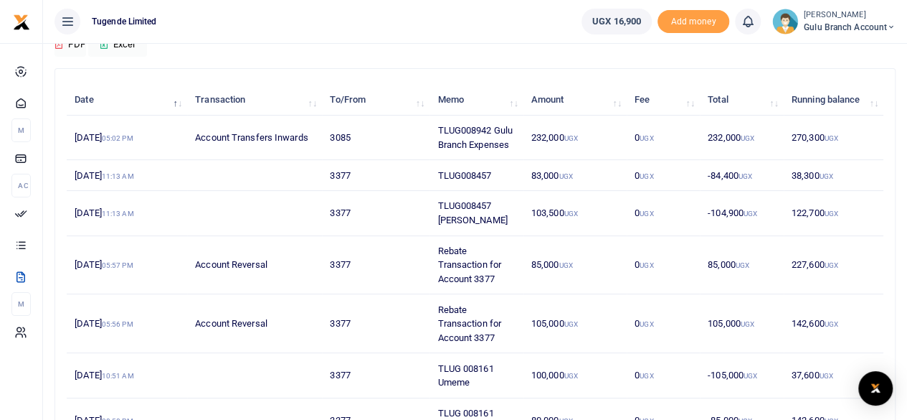
scroll to position [135, 0]
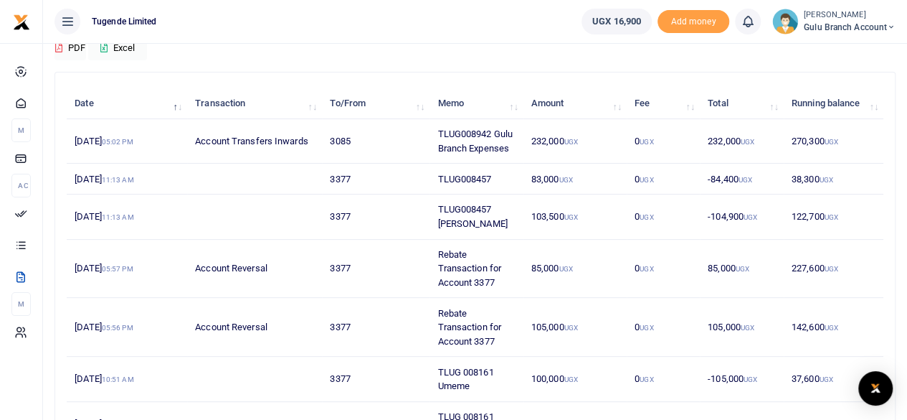
click at [875, 106] on th "Running balance" at bounding box center [834, 103] width 100 height 31
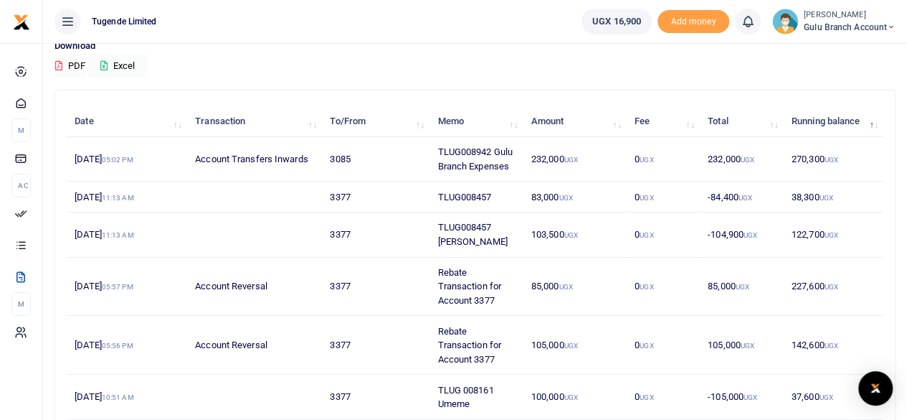
scroll to position [113, 0]
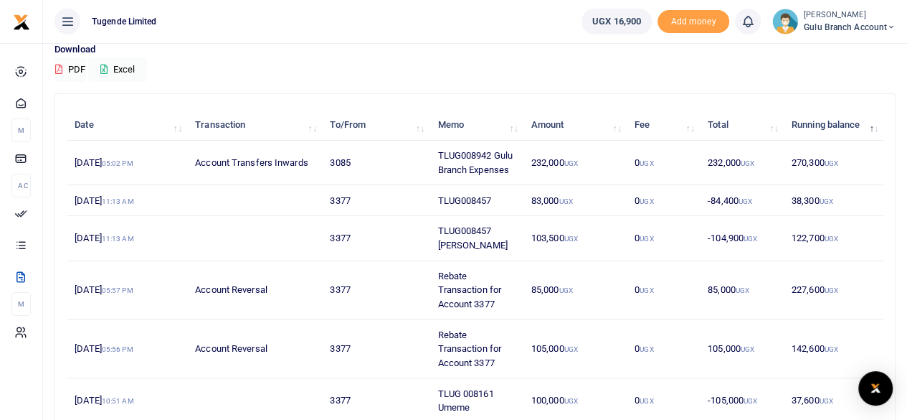
click at [894, 30] on icon at bounding box center [891, 27] width 9 height 10
click at [228, 64] on div "Download PDF Excel" at bounding box center [475, 61] width 841 height 39
